Goal: Navigation & Orientation: Find specific page/section

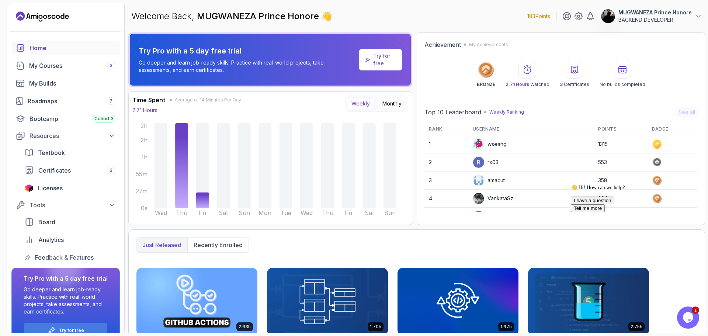
click at [572, 67] on icon at bounding box center [574, 69] width 9 height 9
click at [573, 77] on div at bounding box center [574, 70] width 18 height 18
click at [575, 66] on icon at bounding box center [574, 69] width 6 height 7
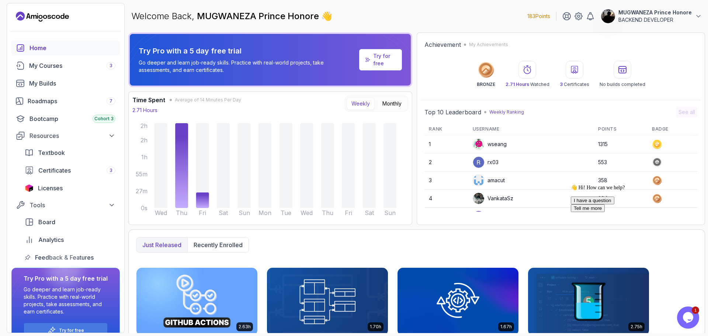
click at [575, 66] on icon at bounding box center [574, 69] width 6 height 7
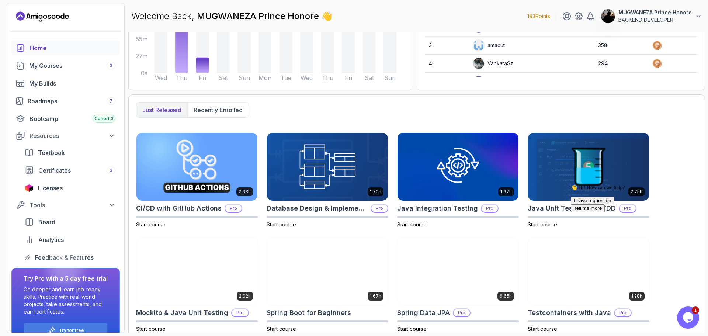
scroll to position [142, 0]
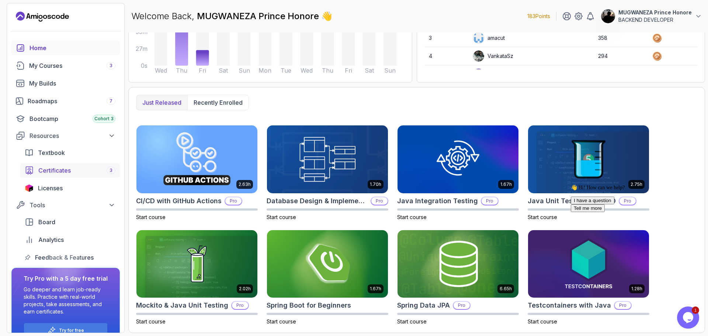
click at [49, 170] on span "Certificates" at bounding box center [54, 170] width 32 height 9
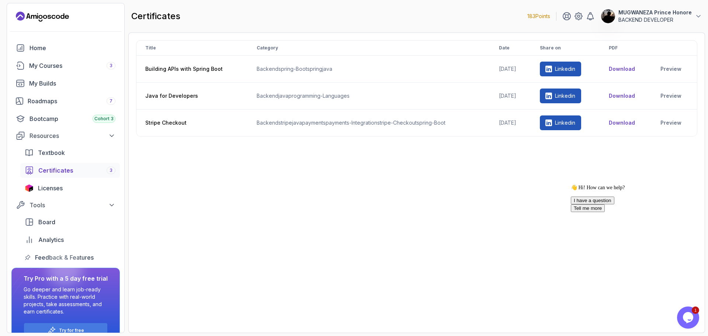
click at [688, 312] on icon "Opens Chat This icon Opens the chat window." at bounding box center [688, 317] width 12 height 12
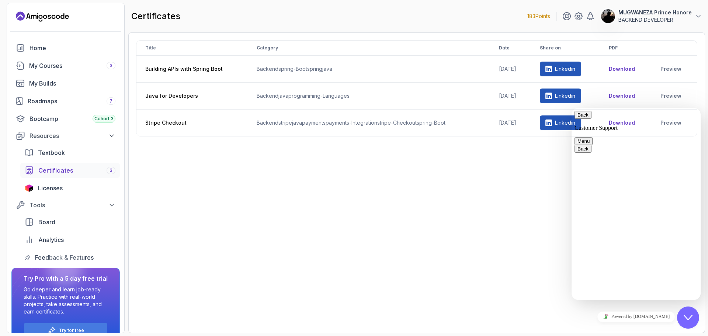
click at [584, 119] on button "Back" at bounding box center [582, 115] width 17 height 8
click at [686, 315] on icon "Close Chat This icon closes the chat window." at bounding box center [687, 317] width 9 height 9
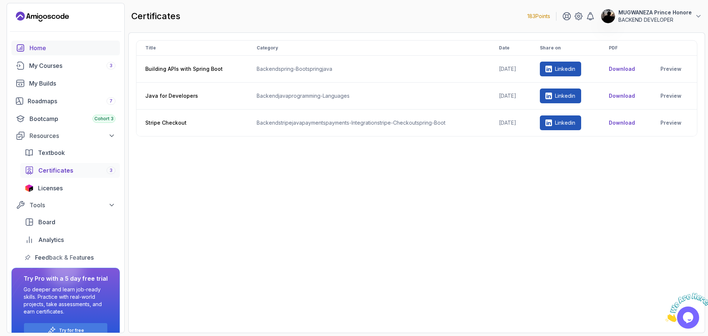
click at [41, 43] on link "Home" at bounding box center [65, 48] width 108 height 15
